Goal: Browse casually

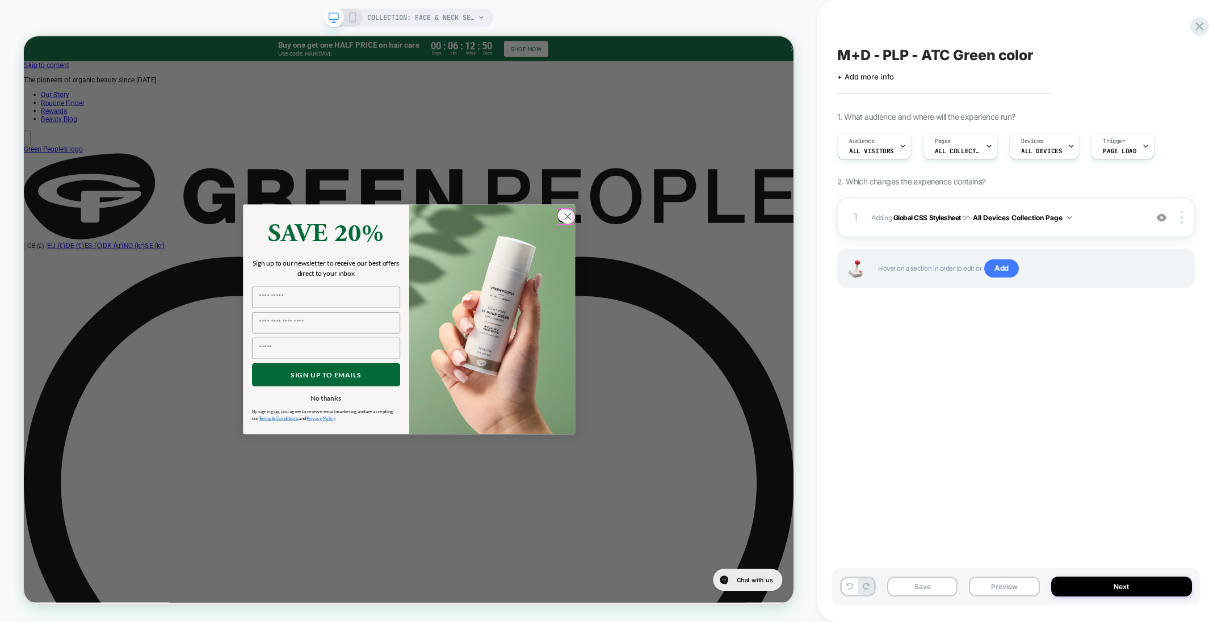
click at [746, 278] on icon "Close dialog" at bounding box center [749, 277] width 20 height 20
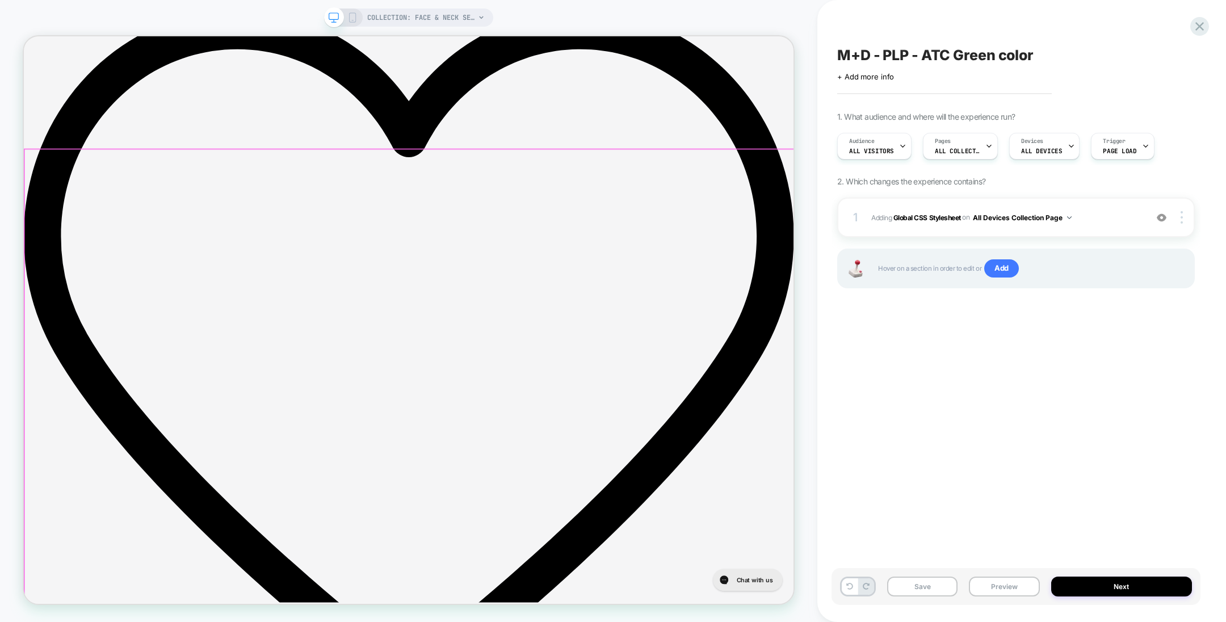
scroll to position [340, 0]
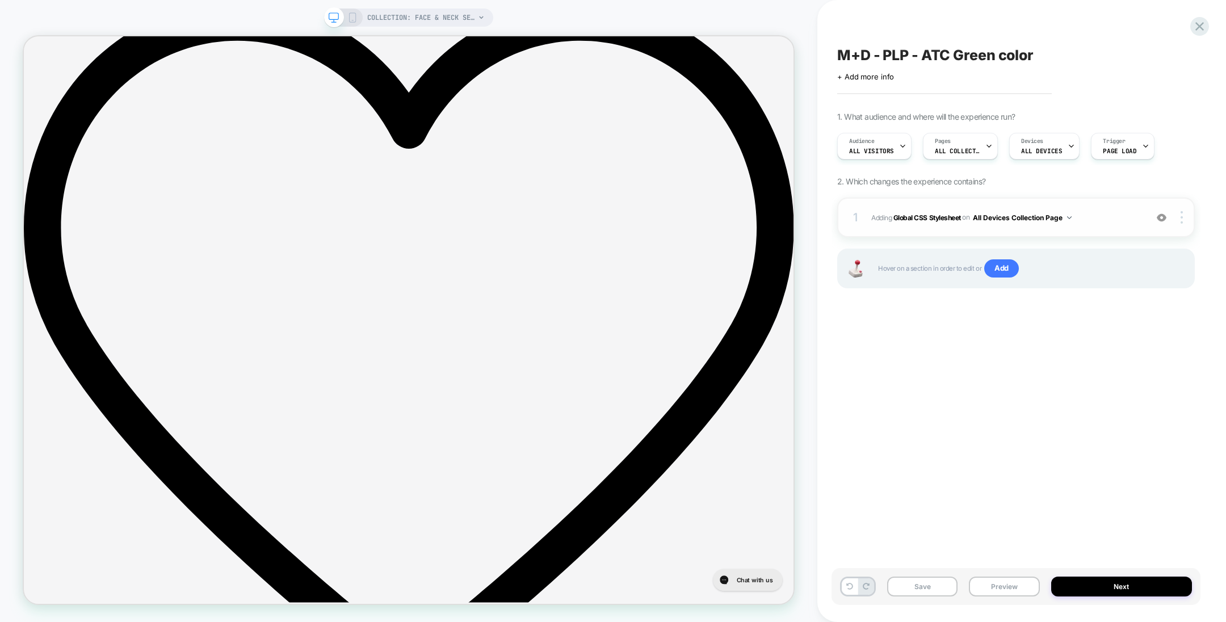
click at [1161, 220] on img at bounding box center [1161, 218] width 10 height 10
click at [1164, 217] on img at bounding box center [1161, 218] width 10 height 10
